Goal: Information Seeking & Learning: Learn about a topic

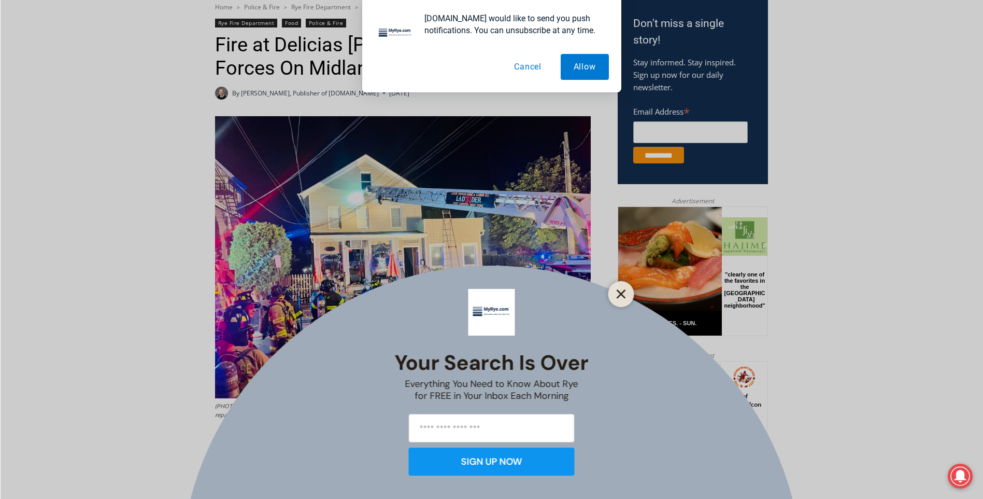
click at [624, 292] on line "Close" at bounding box center [620, 293] width 7 height 7
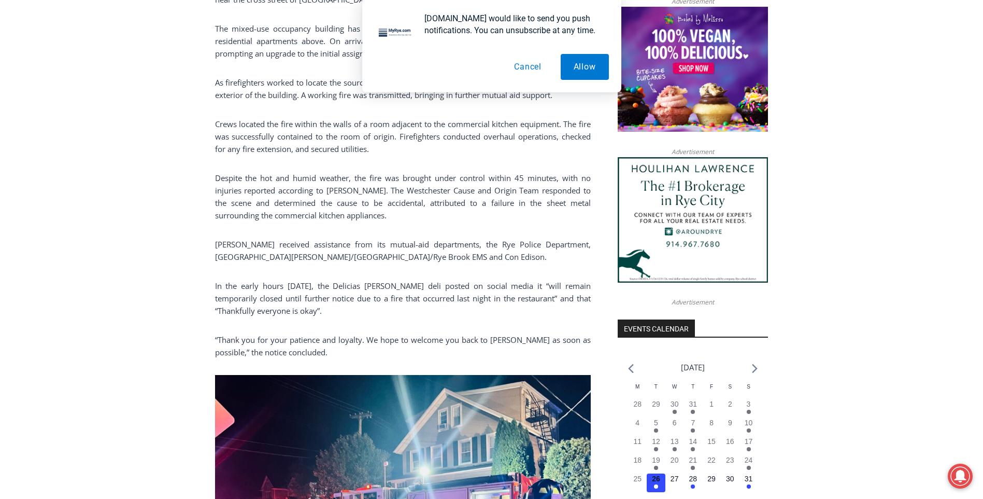
scroll to position [860, 0]
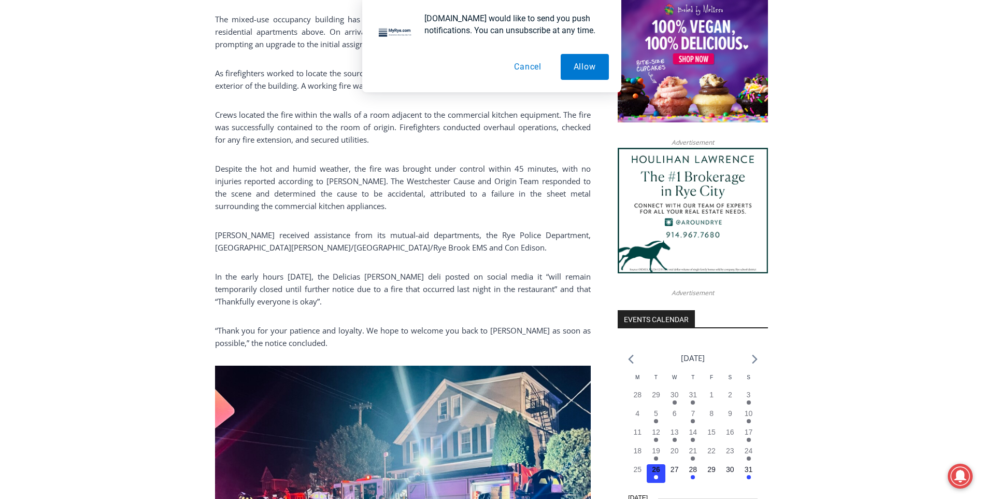
click at [533, 64] on button "Cancel" at bounding box center [527, 67] width 53 height 26
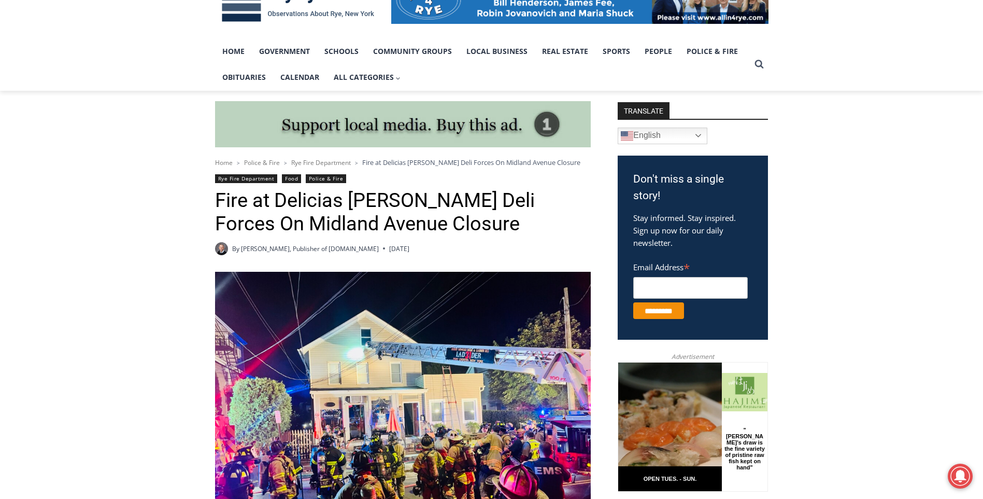
scroll to position [134, 0]
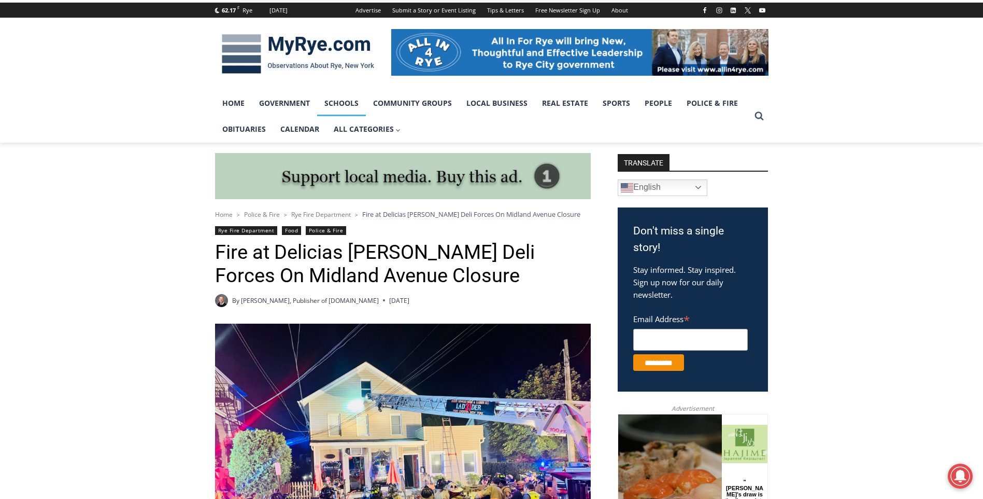
click at [352, 106] on link "Schools" at bounding box center [341, 103] width 49 height 26
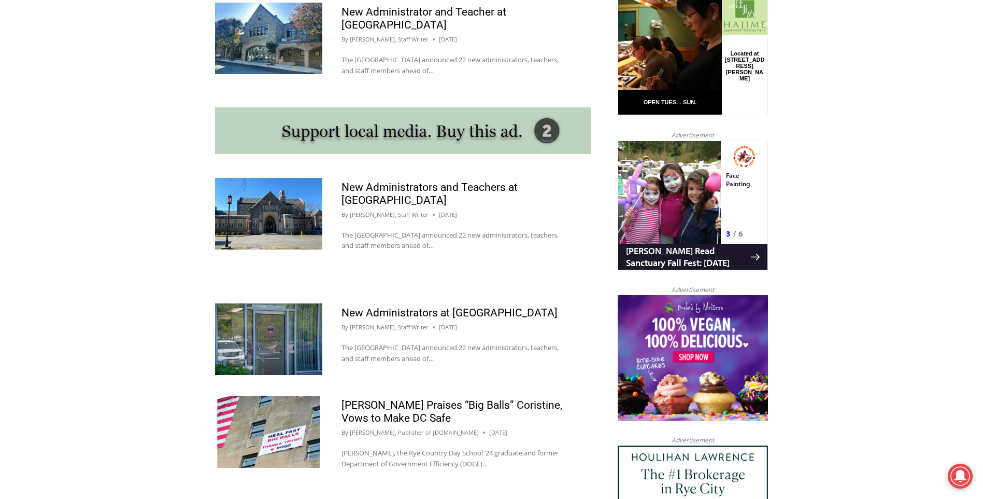
scroll to position [862, 0]
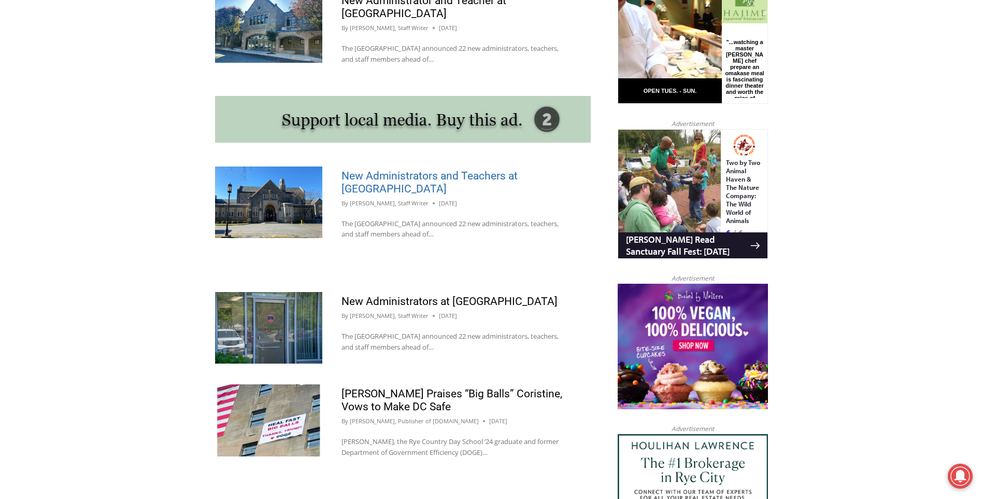
click at [370, 169] on link "New Administrators and Teachers at [GEOGRAPHIC_DATA]" at bounding box center [430, 181] width 176 height 25
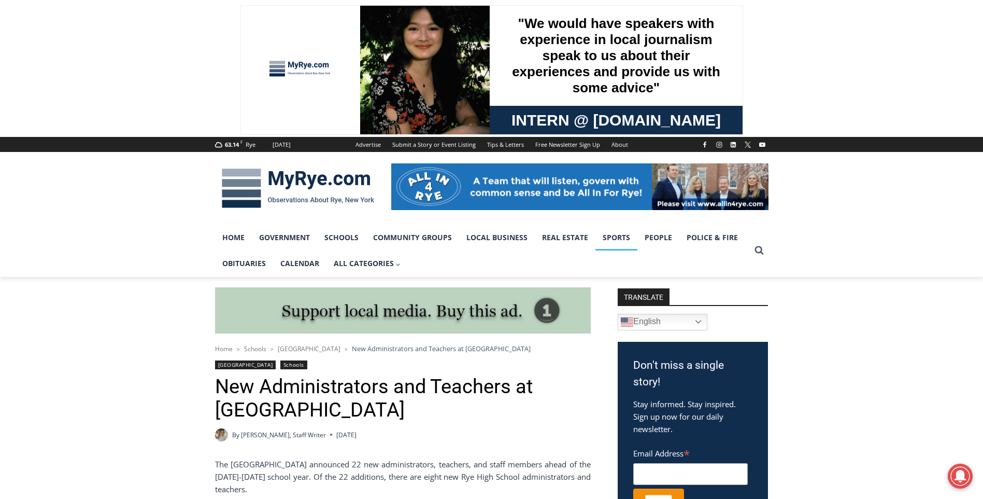
click at [614, 235] on link "Sports" at bounding box center [616, 237] width 42 height 26
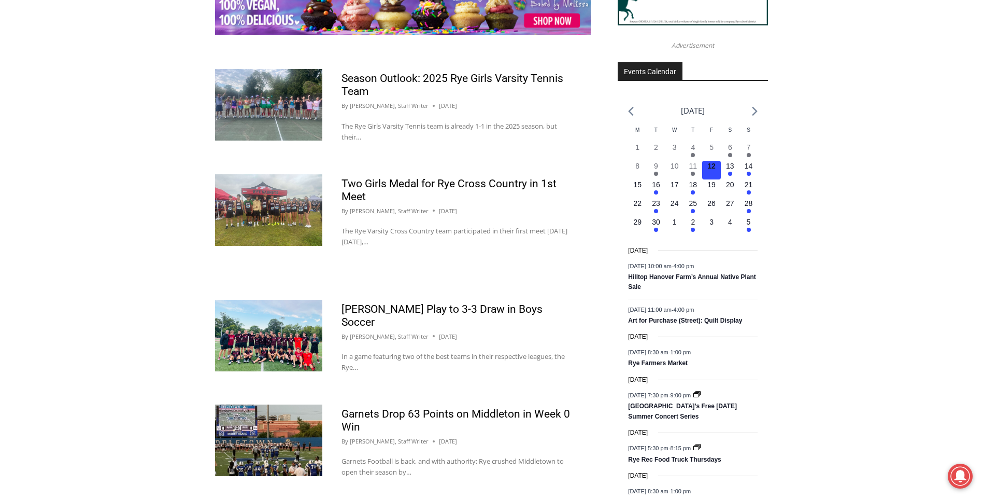
scroll to position [1381, 0]
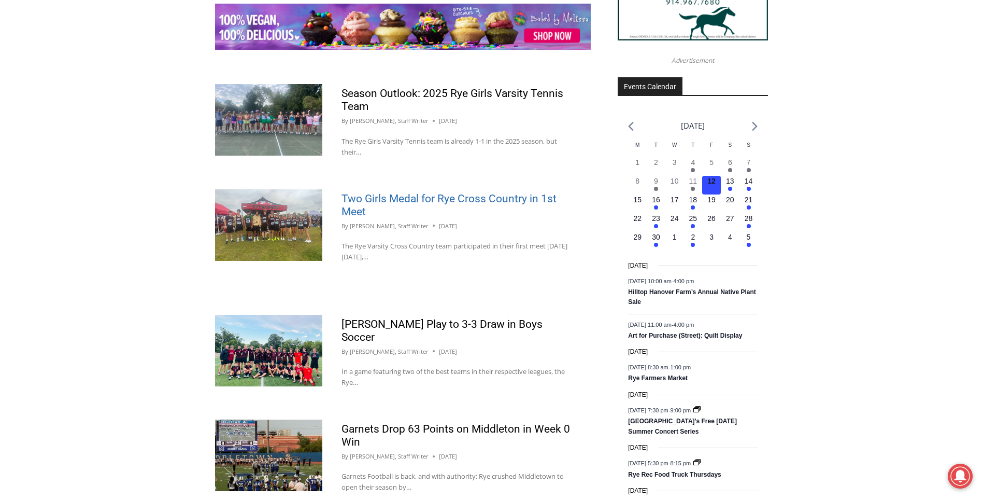
click at [358, 193] on link "Two Girls Medal for Rye Cross Country in 1st Meet" at bounding box center [449, 204] width 215 height 25
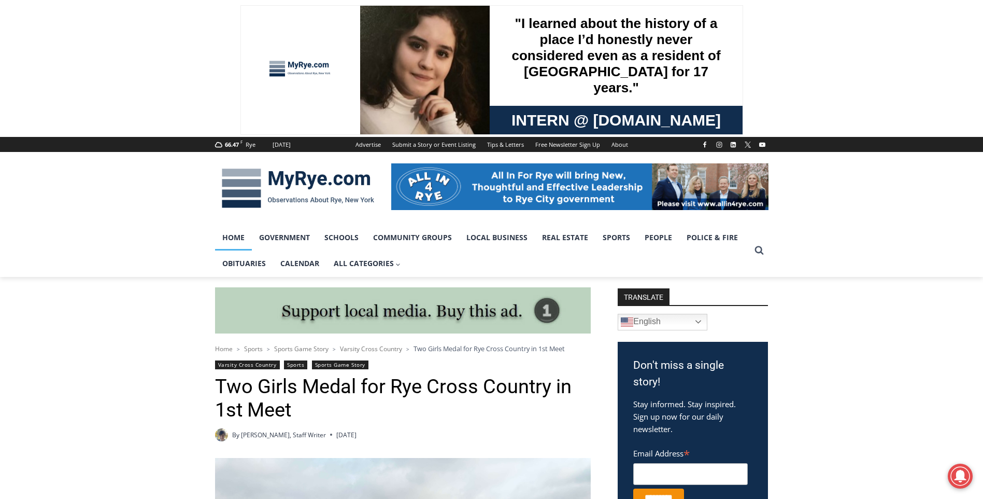
click at [240, 237] on link "Home" at bounding box center [233, 237] width 37 height 26
